Goal: Information Seeking & Learning: Learn about a topic

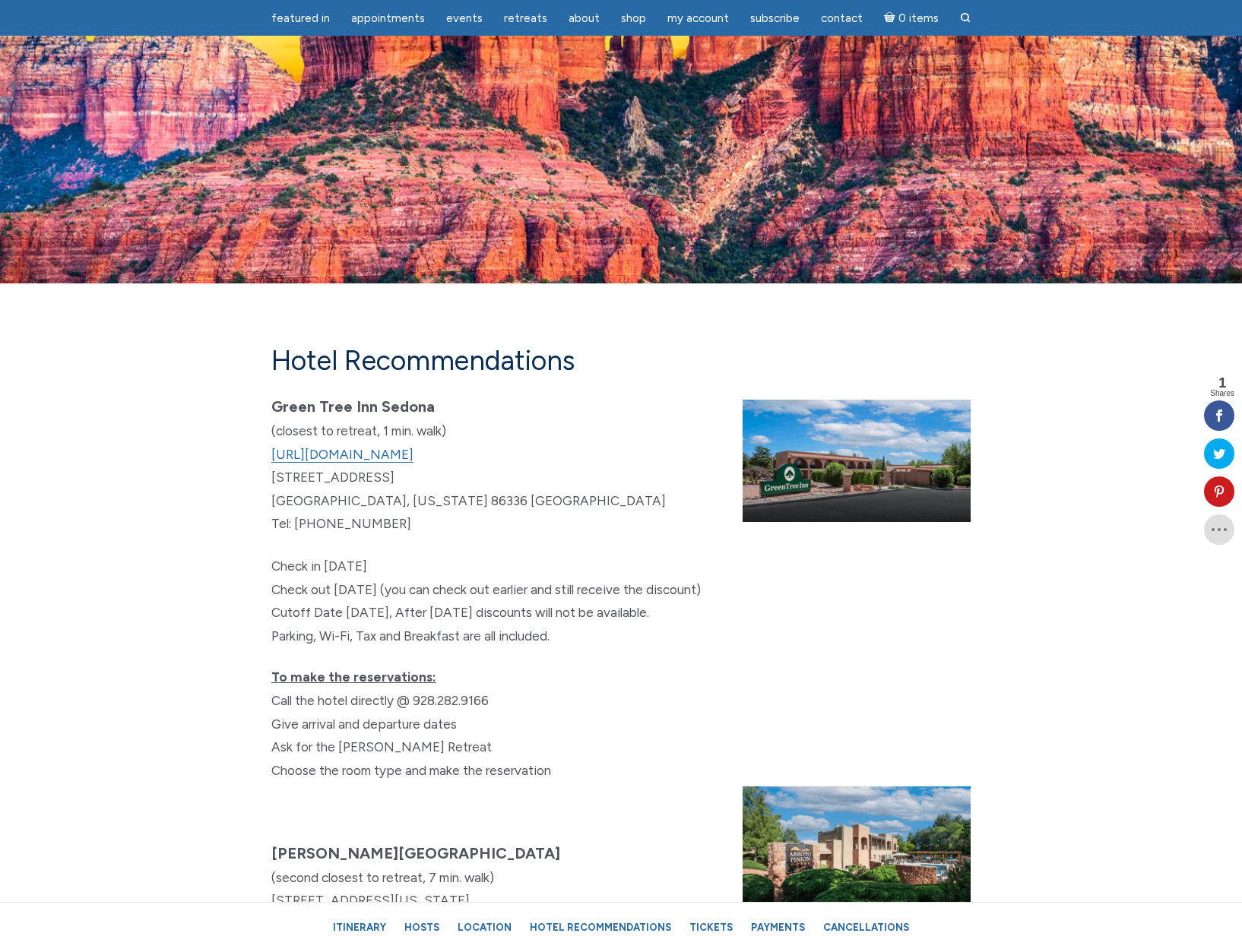
scroll to position [8457, 0]
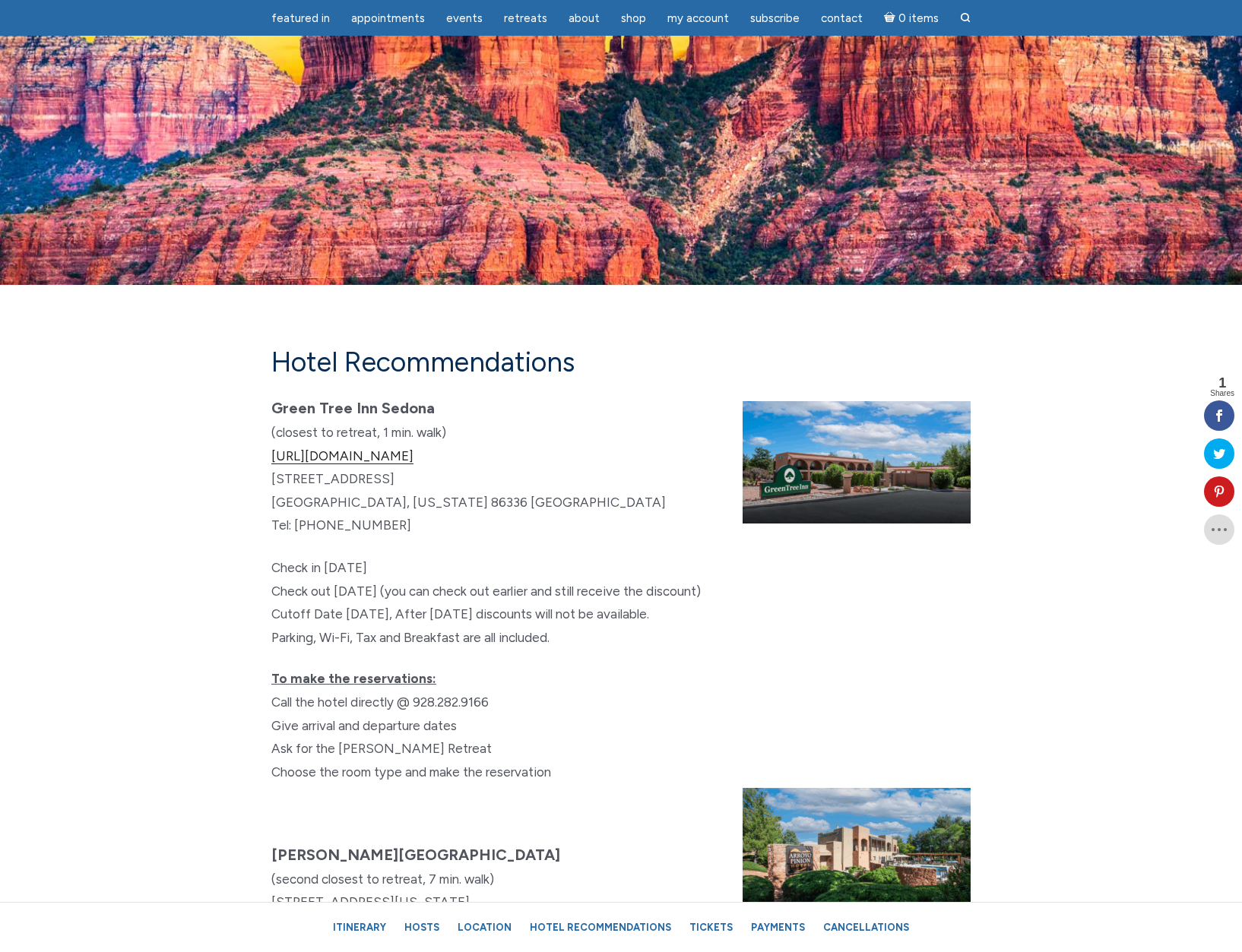
click at [412, 464] on link "[URL][DOMAIN_NAME]" at bounding box center [342, 456] width 143 height 16
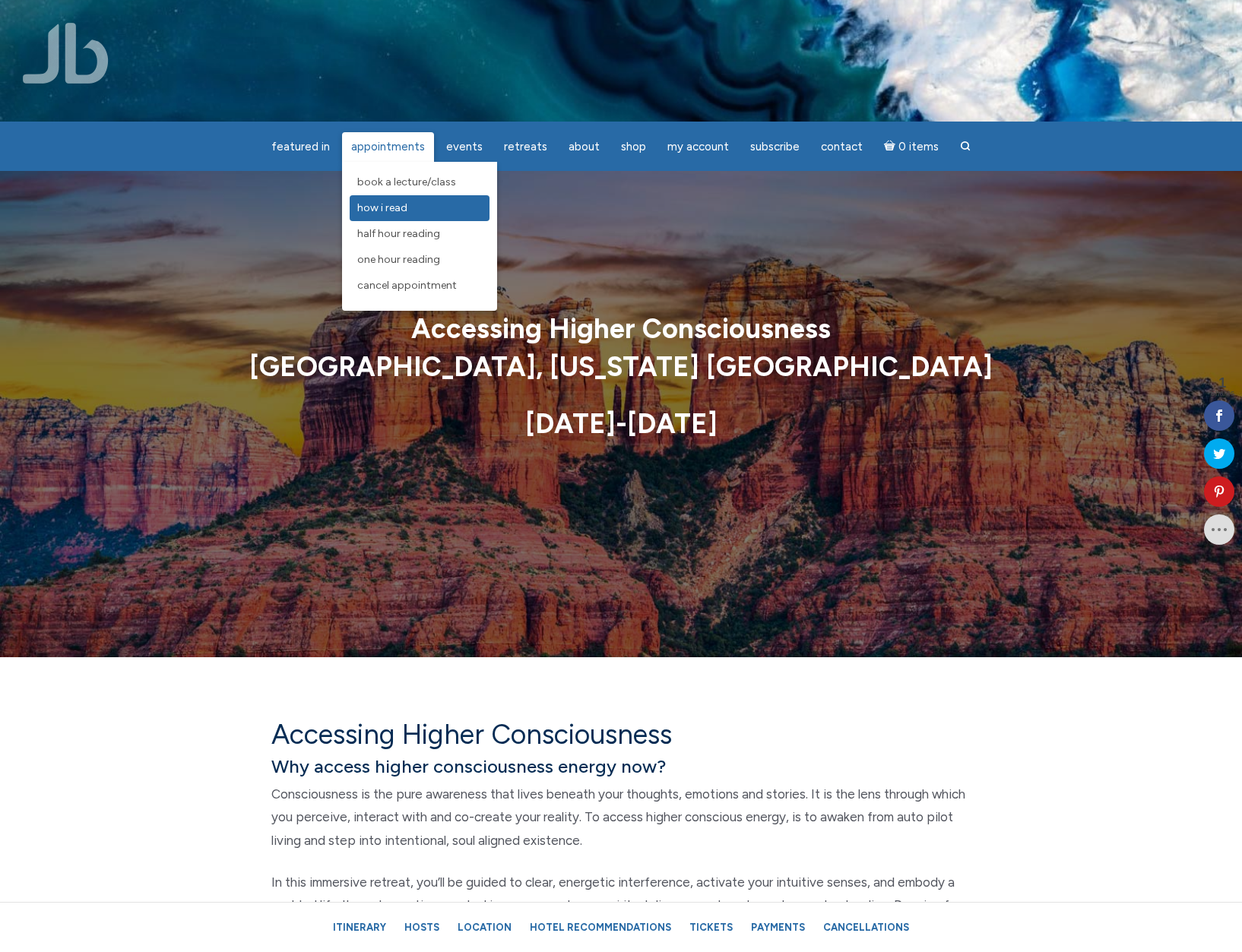
click at [383, 204] on span "How I Read" at bounding box center [382, 207] width 50 height 13
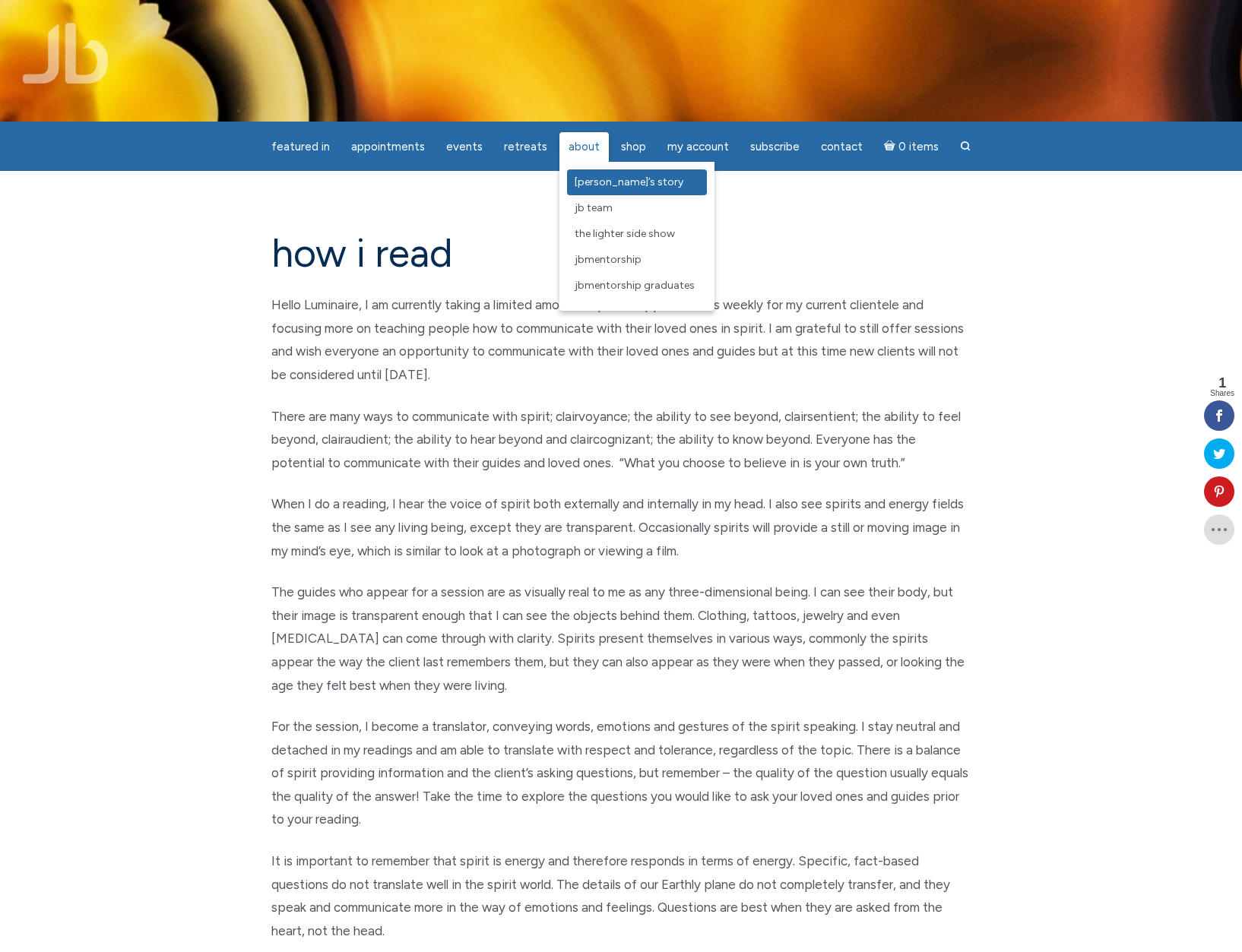
click at [594, 181] on span "[PERSON_NAME]’s Story" at bounding box center [629, 182] width 109 height 13
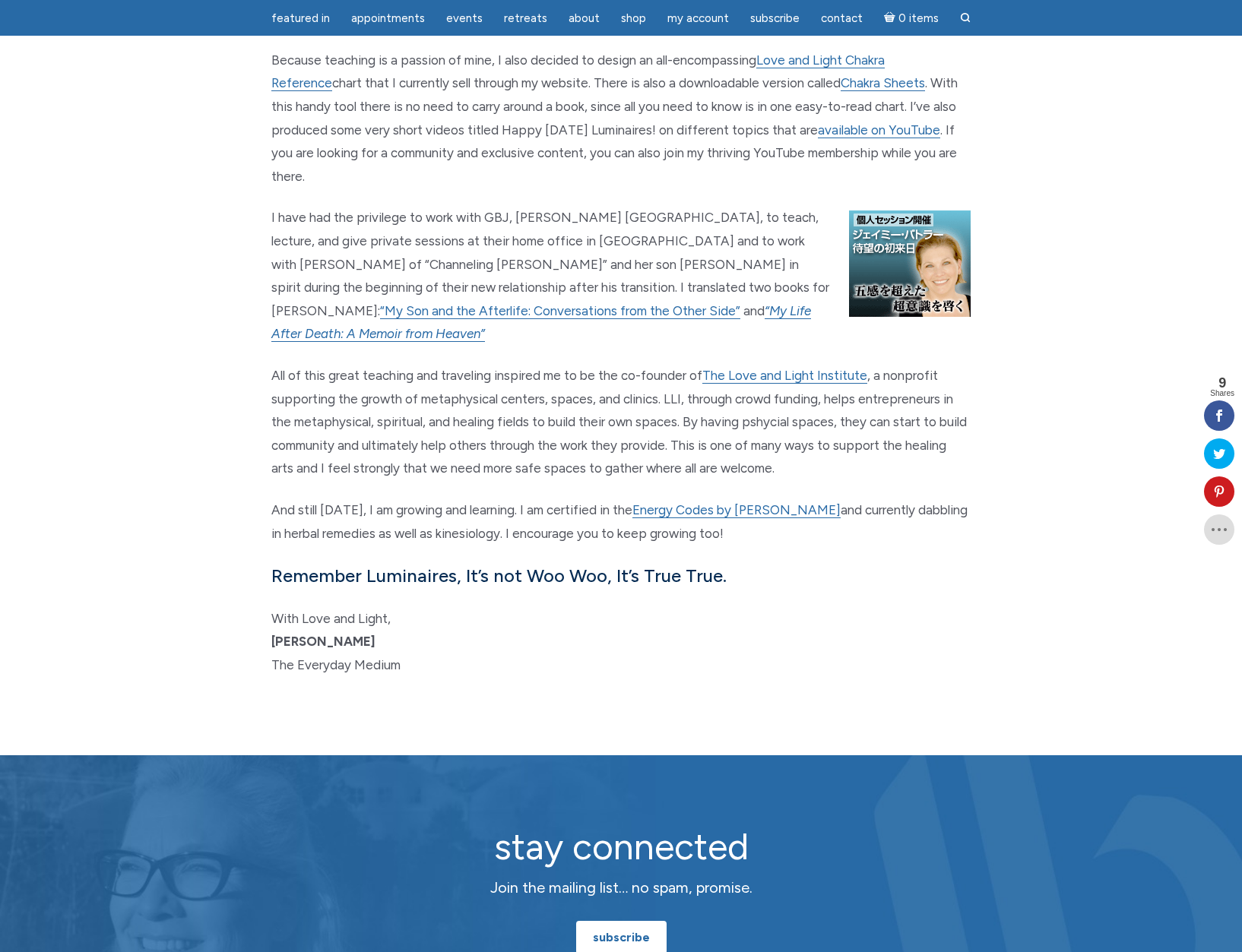
scroll to position [1601, 0]
click at [715, 501] on link "Energy Codes by Dr. Sue Morter" at bounding box center [737, 509] width 208 height 16
